Goal: Information Seeking & Learning: Find specific fact

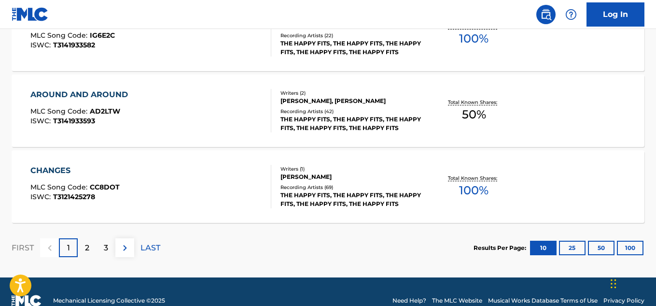
scroll to position [876, 0]
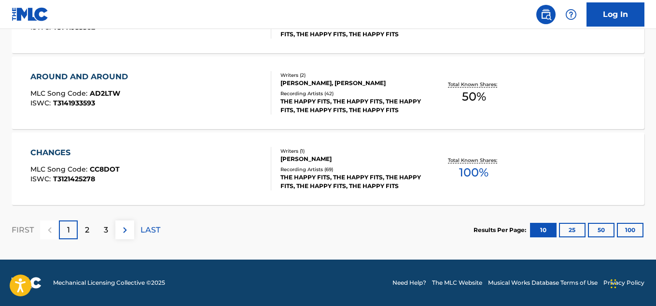
click at [151, 225] on p "LAST" at bounding box center [150, 230] width 20 height 12
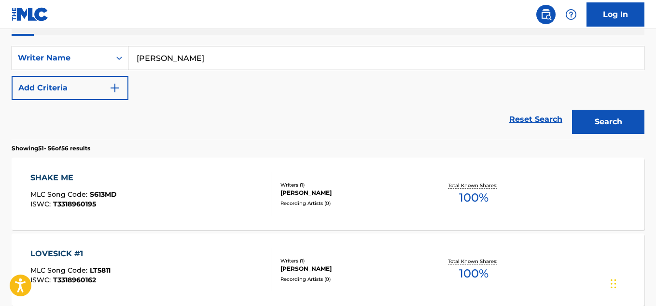
scroll to position [196, 0]
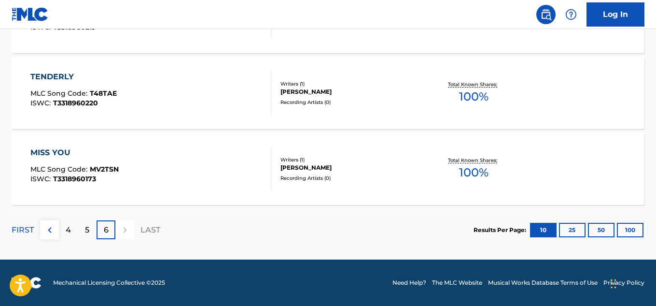
click at [83, 227] on div "5" at bounding box center [87, 229] width 19 height 19
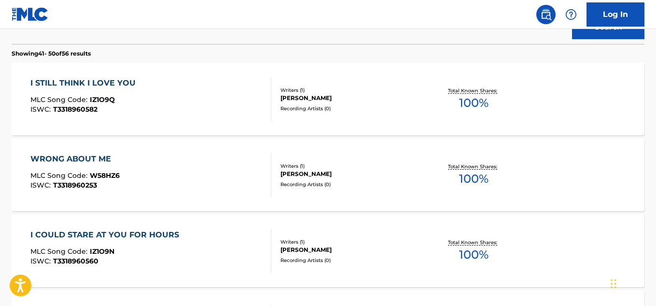
scroll to position [233, 0]
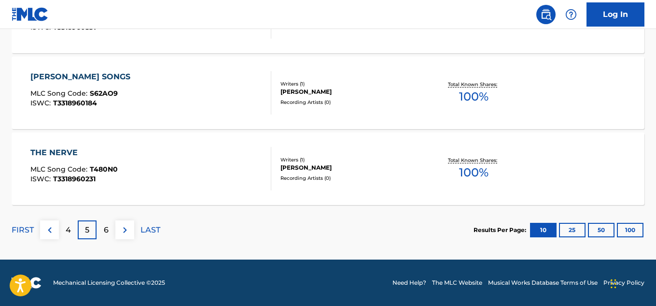
click at [75, 227] on div "4" at bounding box center [68, 229] width 19 height 19
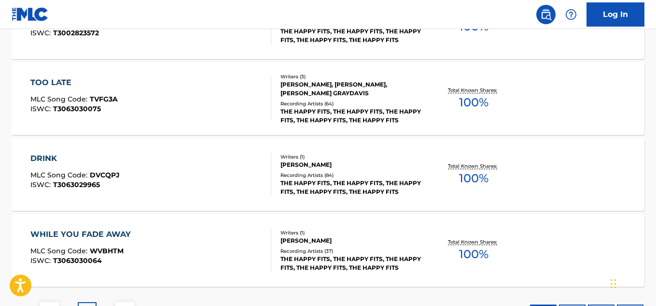
scroll to position [795, 0]
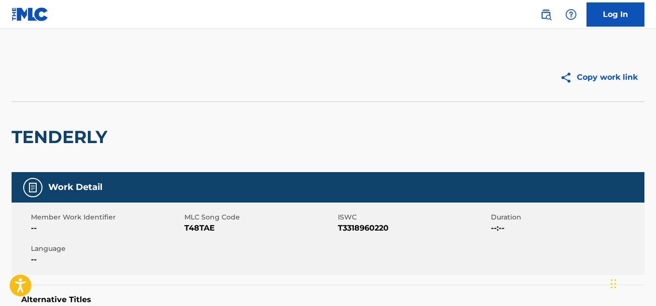
click at [353, 233] on span "T3318960220" at bounding box center [413, 228] width 151 height 12
click at [353, 230] on span "T3318960220" at bounding box center [413, 228] width 151 height 12
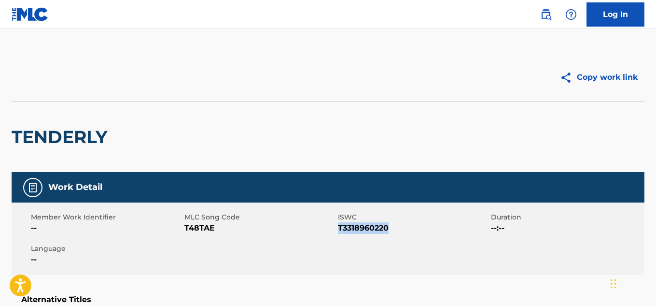
copy span "T3318960220"
click at [356, 229] on span "T3318960173" at bounding box center [413, 228] width 151 height 12
copy span "T3318960173"
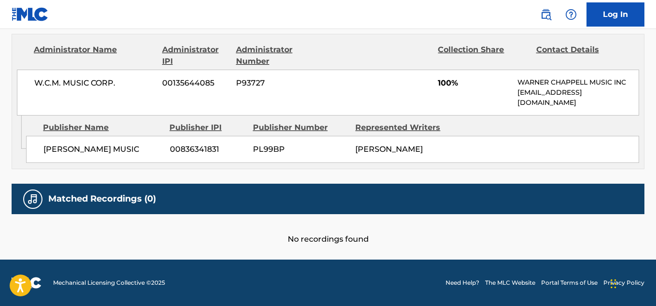
scroll to position [61, 0]
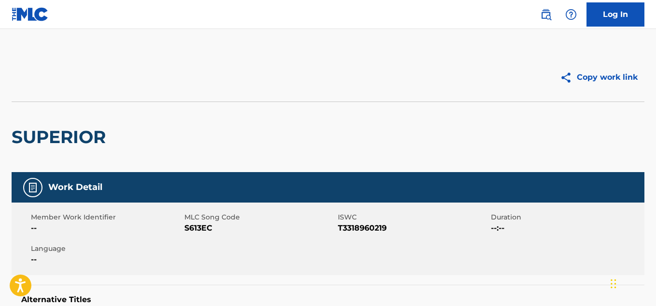
click at [380, 233] on span "T3318960219" at bounding box center [413, 228] width 151 height 12
click at [371, 223] on span "T3318960219" at bounding box center [413, 228] width 151 height 12
copy span "T3318960219"
click at [381, 234] on div "Member Work Identifier -- MLC Song Code DS2L1C ISWC T3318960548 Duration --:-- …" at bounding box center [328, 238] width 633 height 72
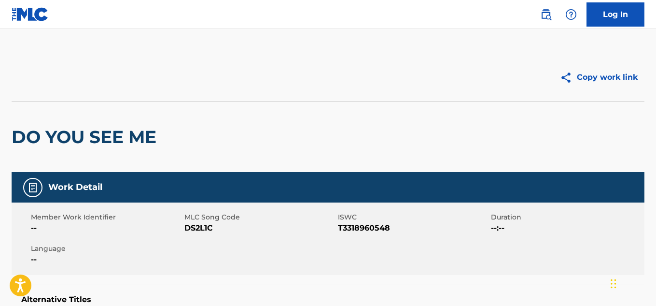
click at [375, 227] on span "T3318960548" at bounding box center [413, 228] width 151 height 12
copy span "T3318960548"
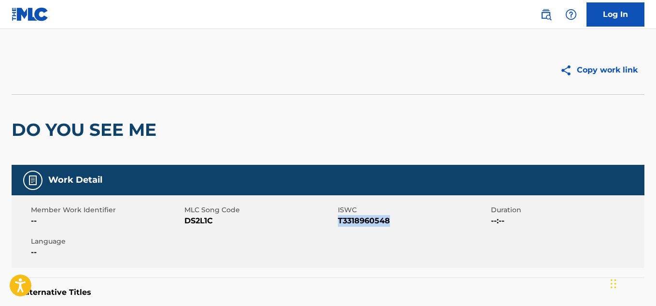
scroll to position [463, 0]
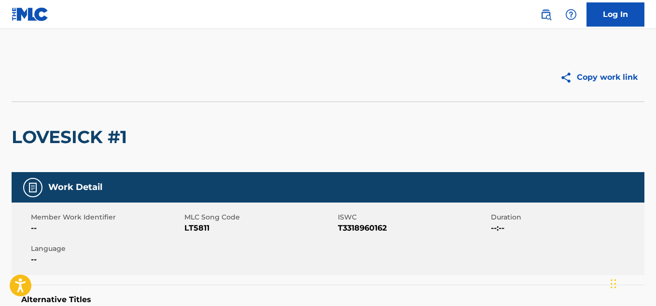
click at [352, 216] on span "ISWC" at bounding box center [413, 217] width 151 height 10
click at [357, 226] on span "T3318960162" at bounding box center [413, 228] width 151 height 12
copy span "T3318960162"
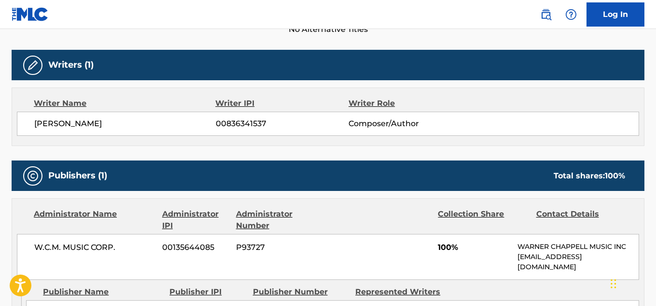
scroll to position [463, 0]
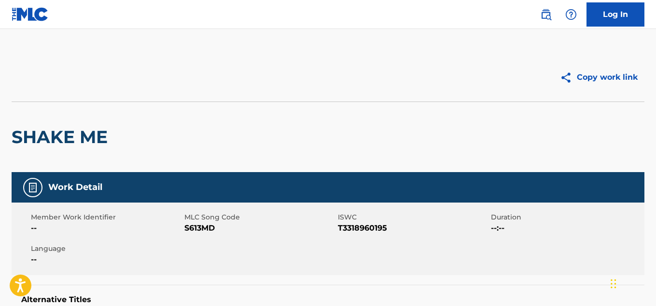
click at [353, 228] on span "T3318960195" at bounding box center [413, 228] width 151 height 12
copy span "T3318960195"
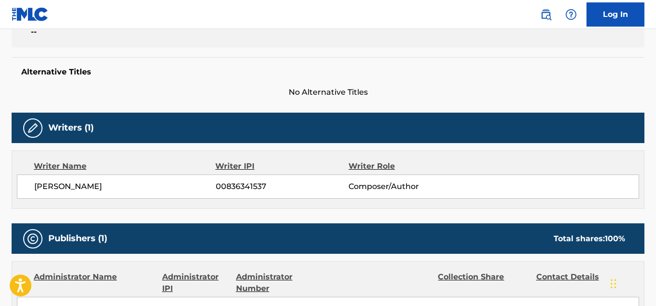
scroll to position [463, 0]
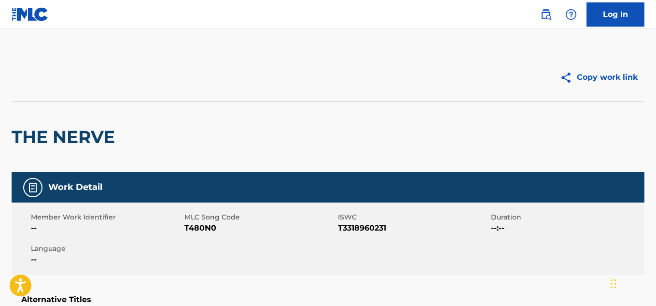
click at [347, 225] on span "T3318960231" at bounding box center [413, 228] width 151 height 12
copy span "T3318960231"
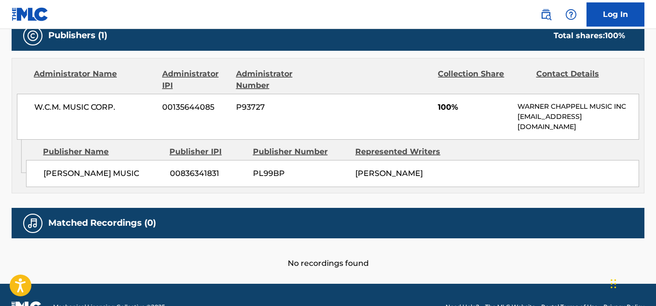
scroll to position [463, 0]
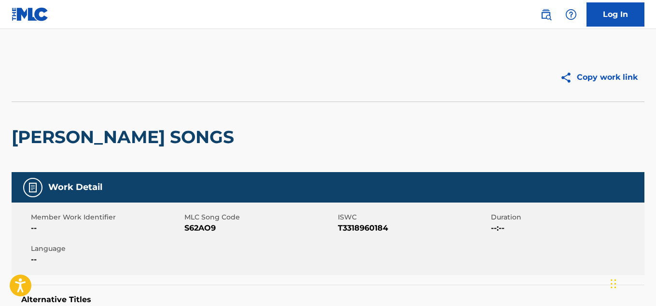
click at [379, 228] on span "T3318960184" at bounding box center [413, 228] width 151 height 12
copy span "T3318960184"
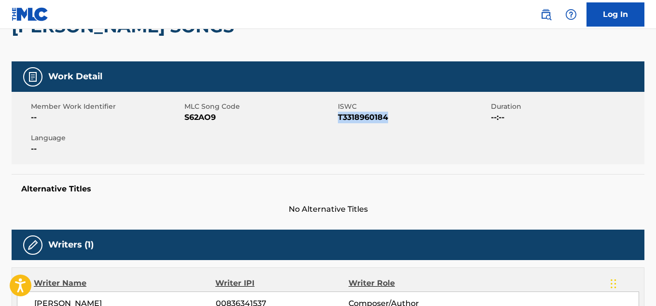
scroll to position [463, 0]
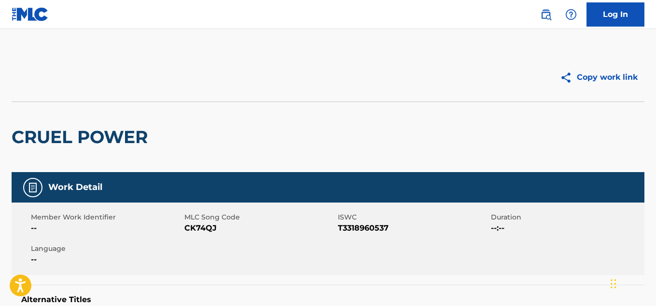
click at [356, 227] on span "T3318960537" at bounding box center [413, 228] width 151 height 12
copy span "T3318960537"
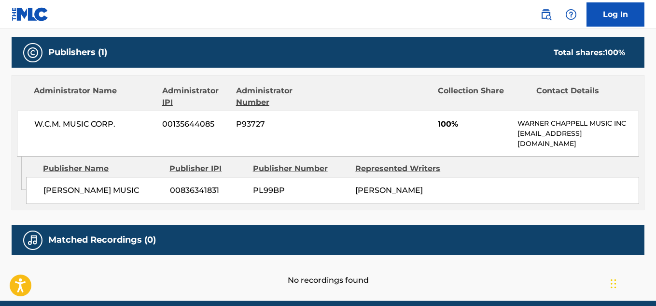
scroll to position [463, 0]
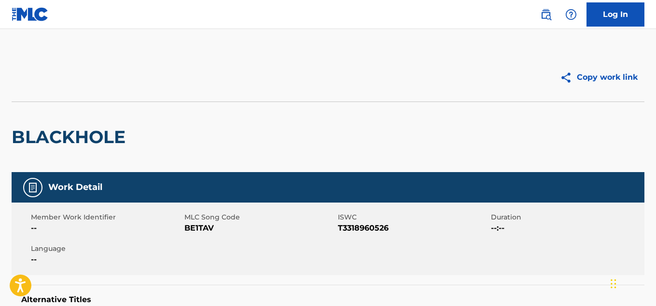
click at [363, 231] on span "T3318960526" at bounding box center [413, 228] width 151 height 12
copy span "T3318960526"
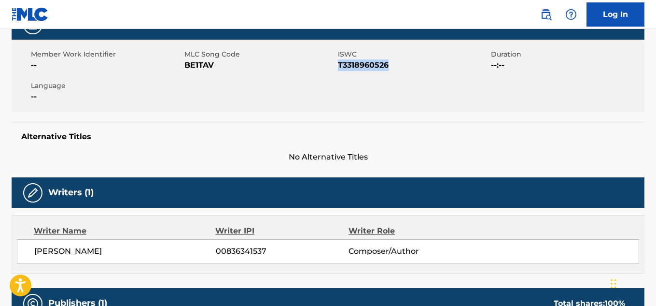
scroll to position [463, 0]
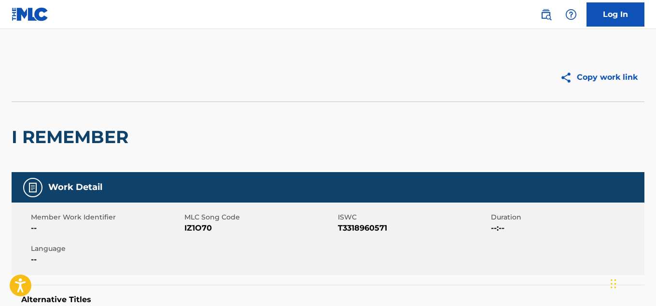
click at [361, 228] on span "T3318960571" at bounding box center [413, 228] width 151 height 12
copy span "T3318960571"
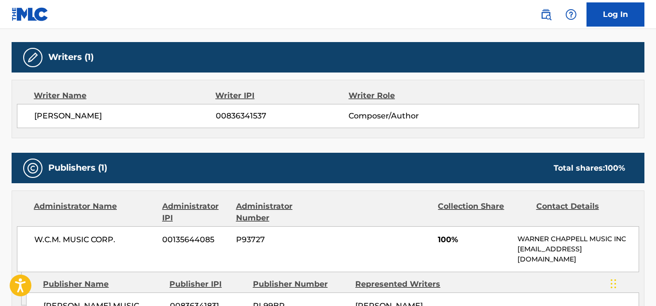
scroll to position [463, 0]
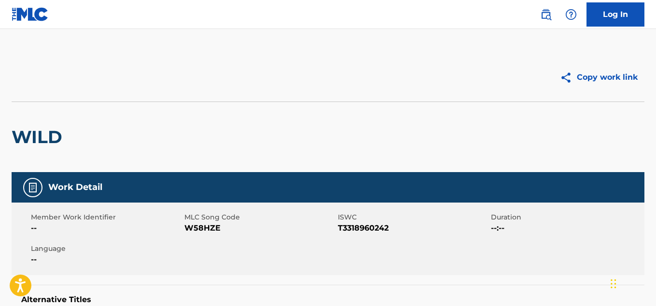
click at [355, 230] on span "T3318960242" at bounding box center [413, 228] width 151 height 12
copy span "T3318960242"
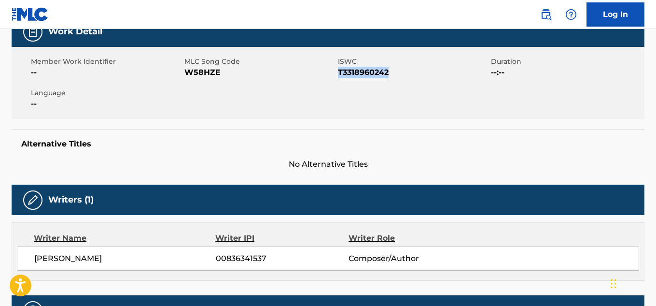
scroll to position [463, 0]
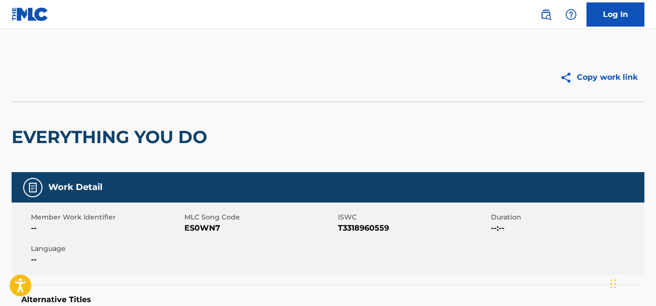
click at [364, 228] on span "T3318960559" at bounding box center [413, 228] width 151 height 12
copy span "T3318960559"
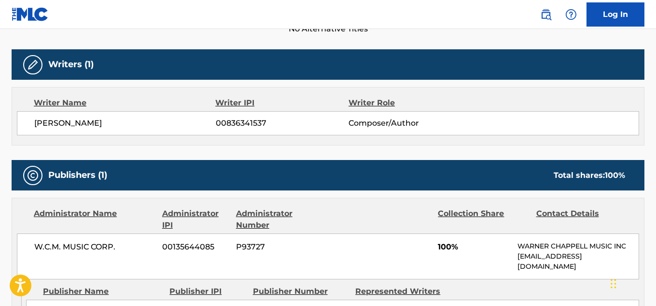
scroll to position [463, 0]
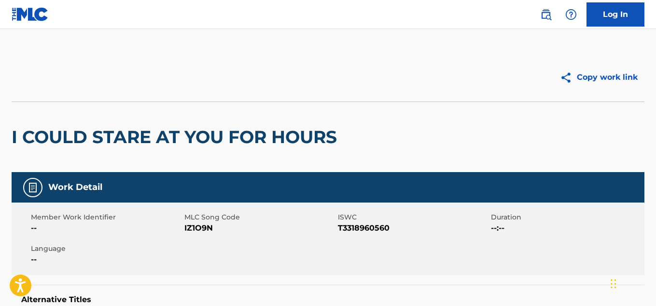
click at [369, 223] on span "T3318960560" at bounding box center [413, 228] width 151 height 12
copy span "T3318960560"
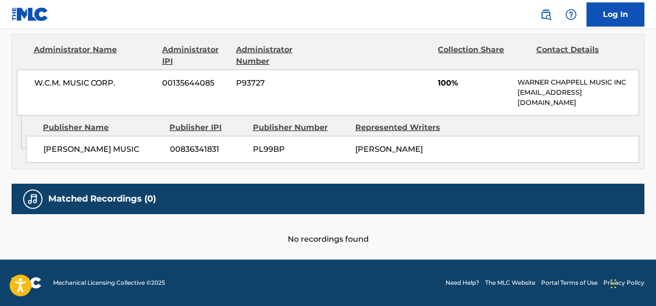
scroll to position [463, 0]
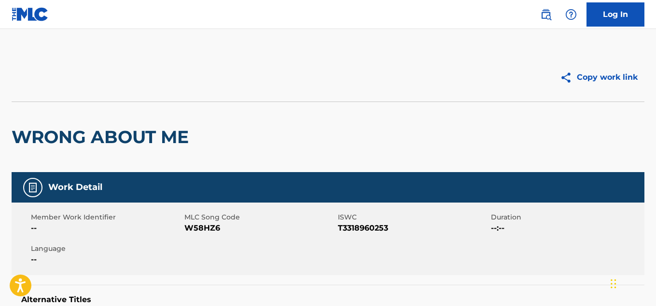
click at [358, 222] on span "T3318960253" at bounding box center [413, 228] width 151 height 12
copy span "T3318960253"
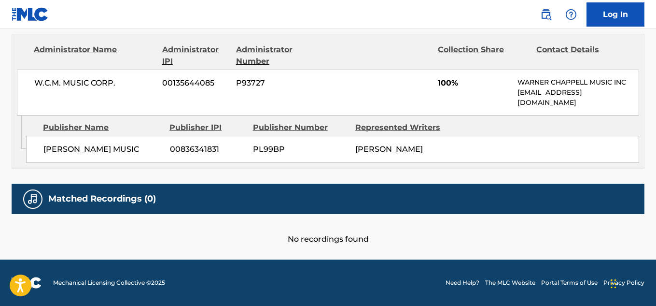
scroll to position [463, 0]
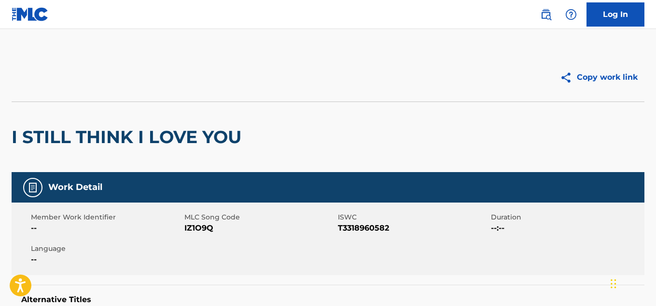
click at [358, 228] on span "T3318960582" at bounding box center [413, 228] width 151 height 12
copy span "T3318960582"
